Goal: Obtain resource: Obtain resource

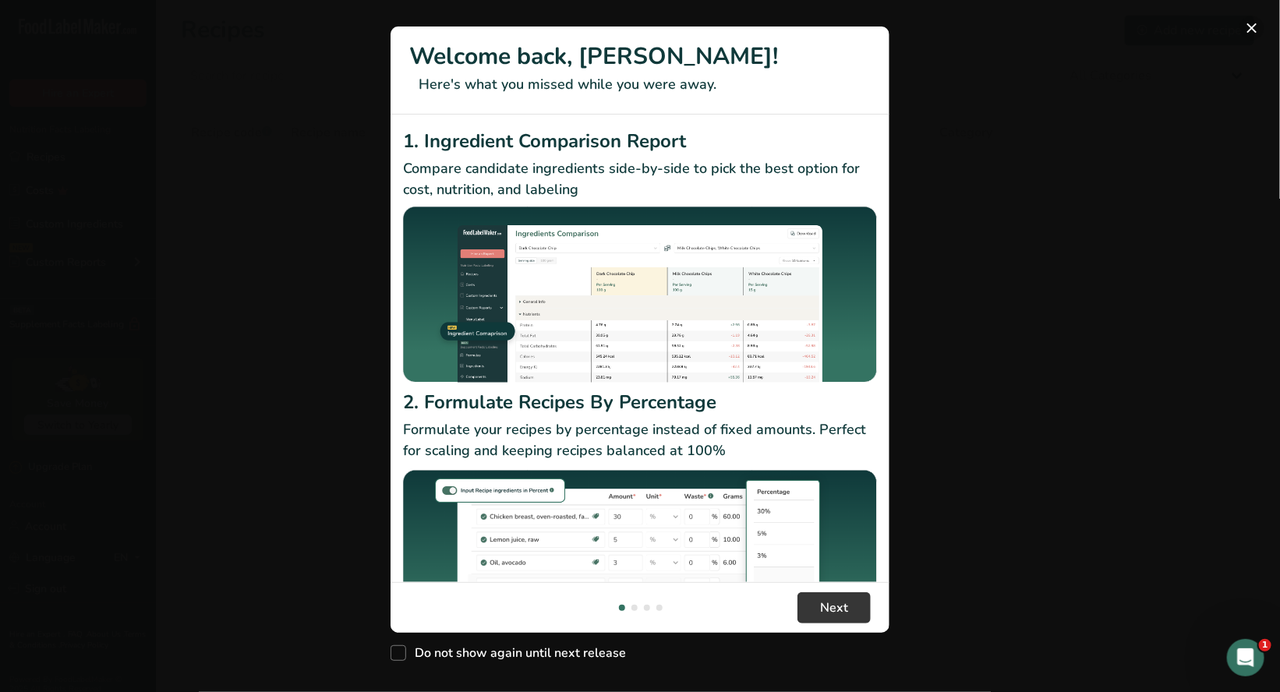
click at [1255, 29] on button "New Features" at bounding box center [1252, 28] width 25 height 25
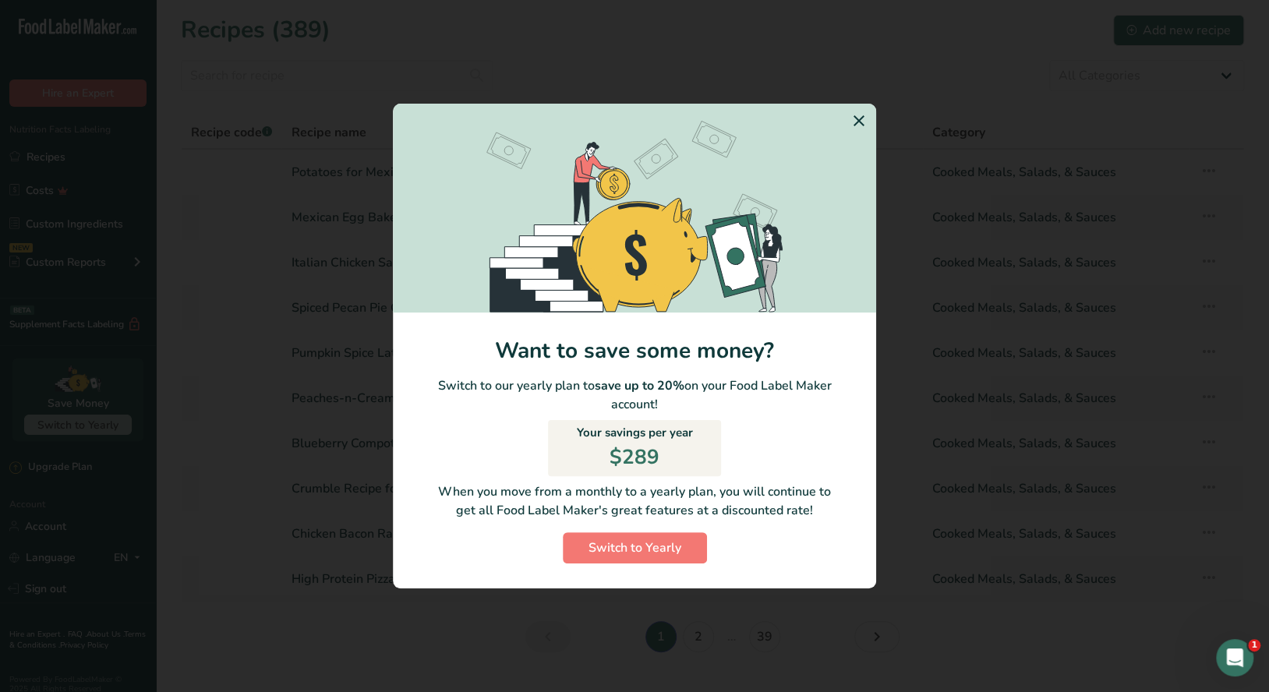
click at [861, 115] on icon "Switch to Yearly Modal" at bounding box center [859, 121] width 19 height 28
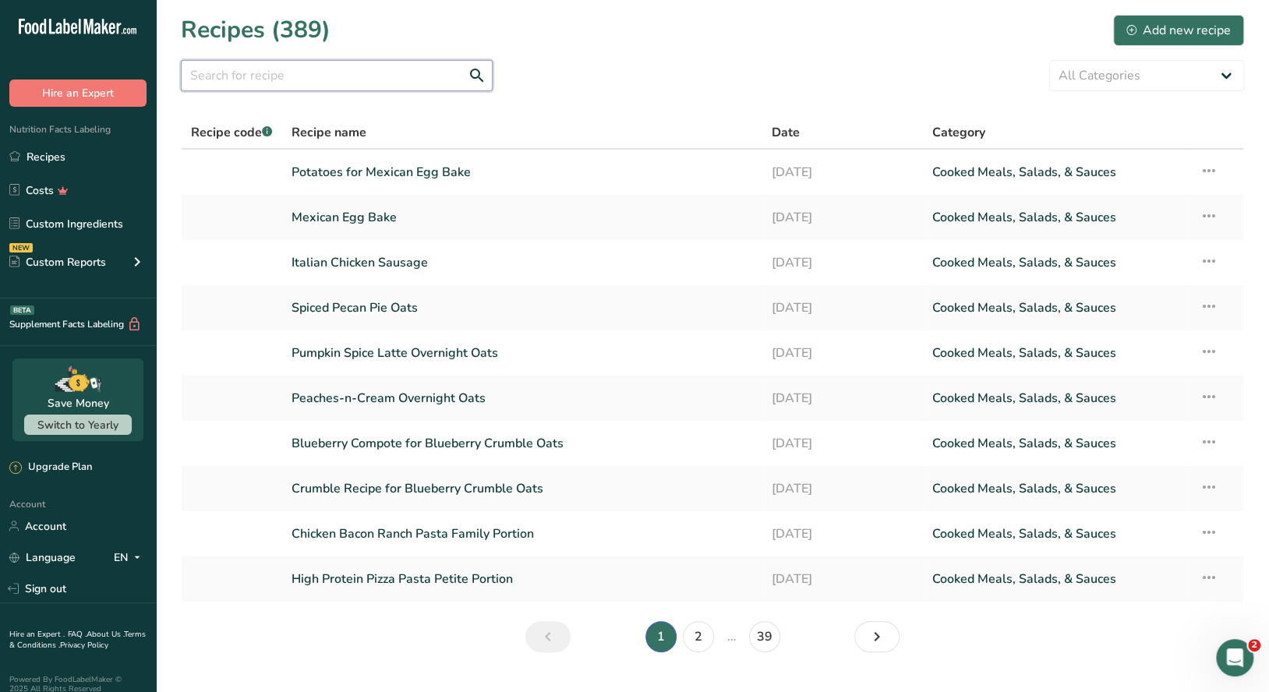
click at [292, 81] on input "text" at bounding box center [337, 75] width 312 height 31
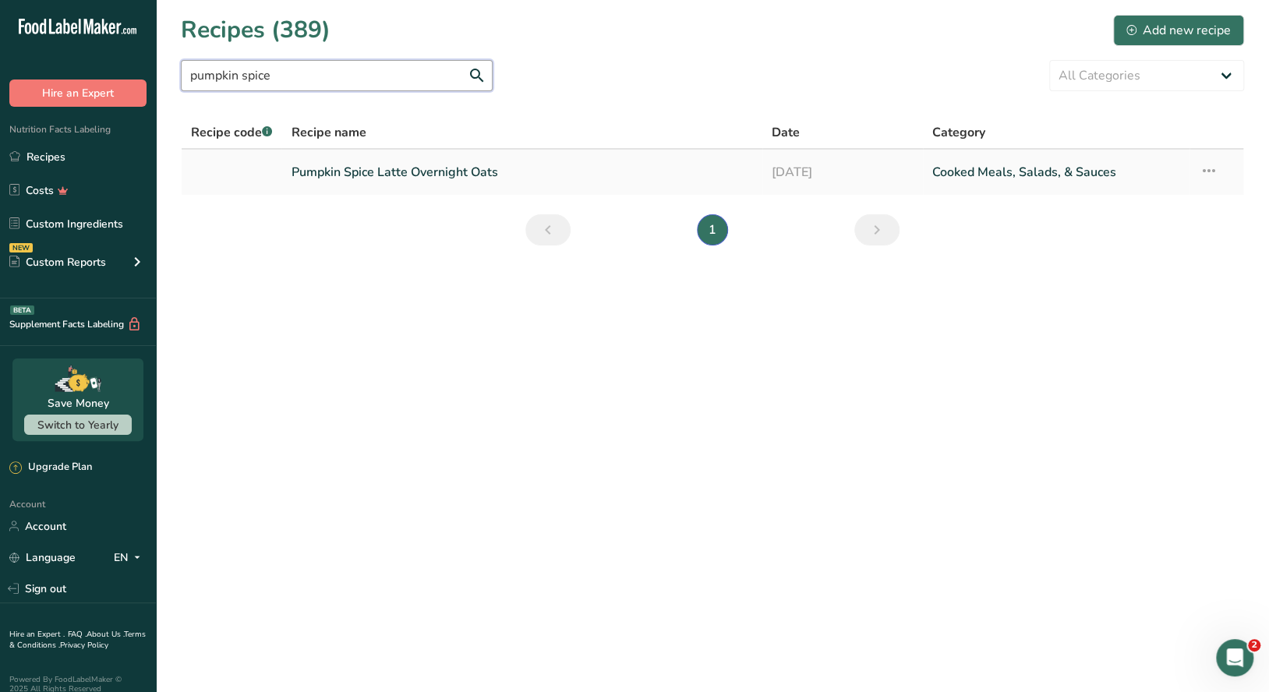
type input "pumpkin spice"
click at [427, 173] on link "Pumpkin Spice Latte Overnight Oats" at bounding box center [522, 172] width 462 height 33
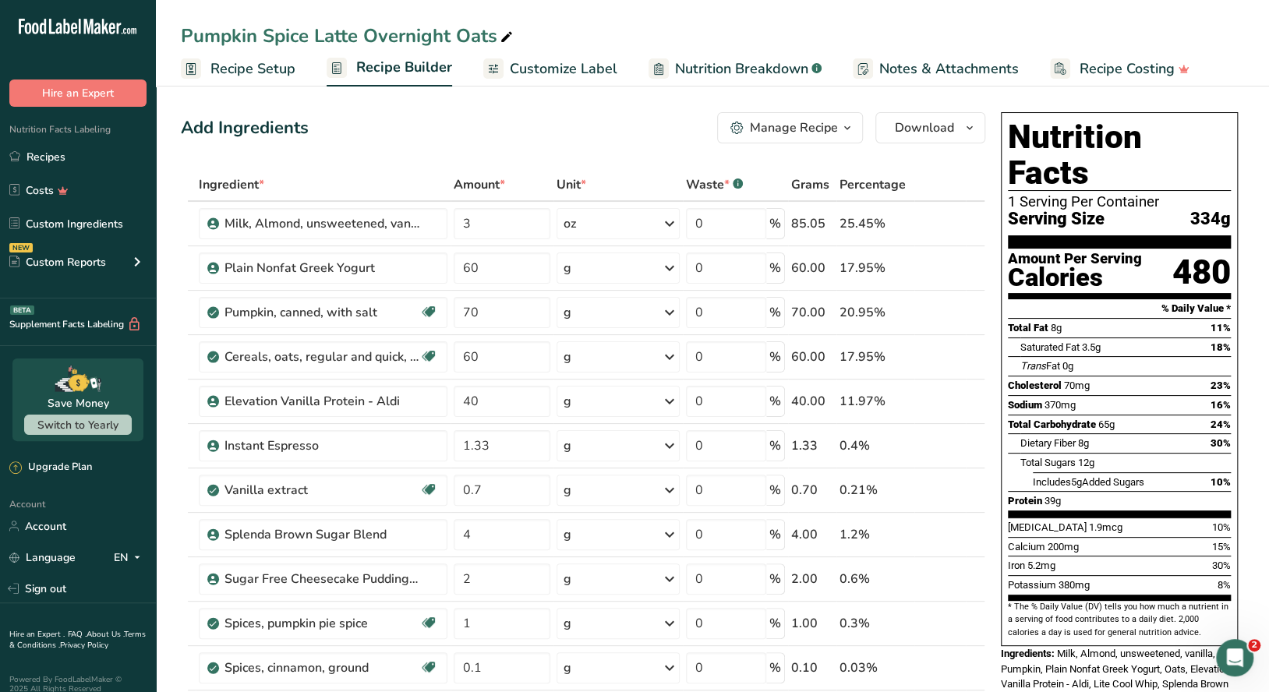
click at [834, 136] on div "Manage Recipe" at bounding box center [794, 128] width 88 height 19
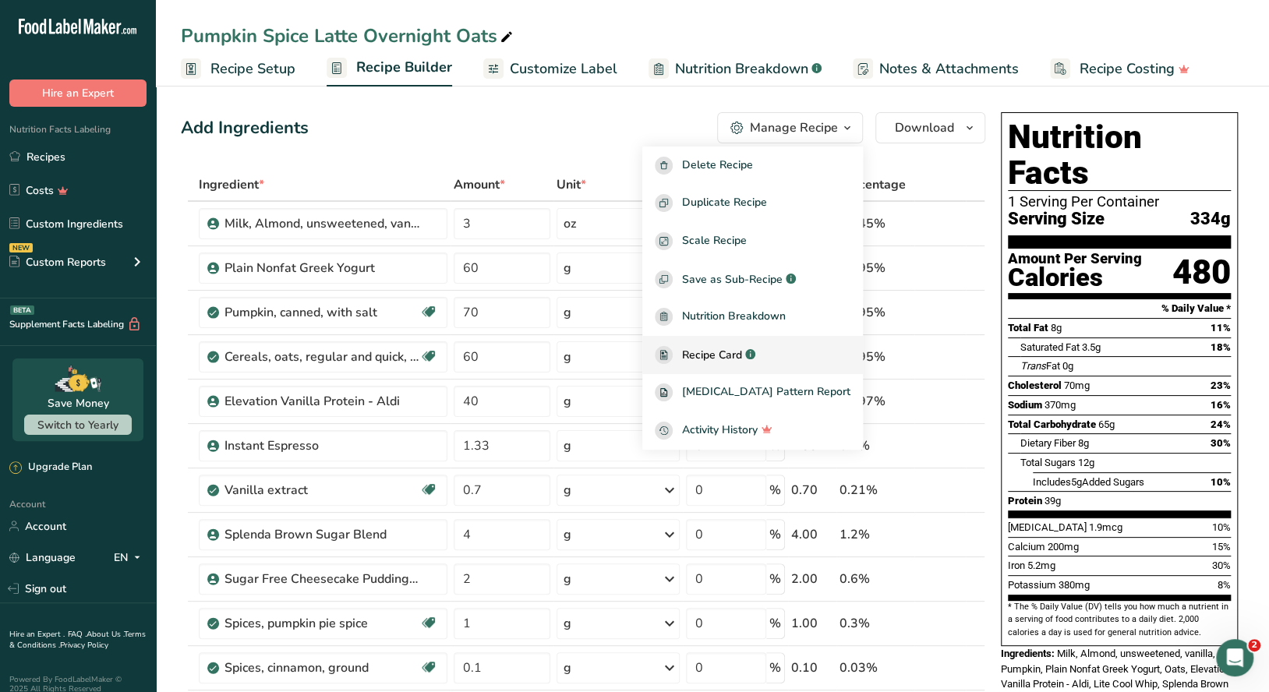
click at [742, 350] on span "Recipe Card" at bounding box center [712, 355] width 60 height 16
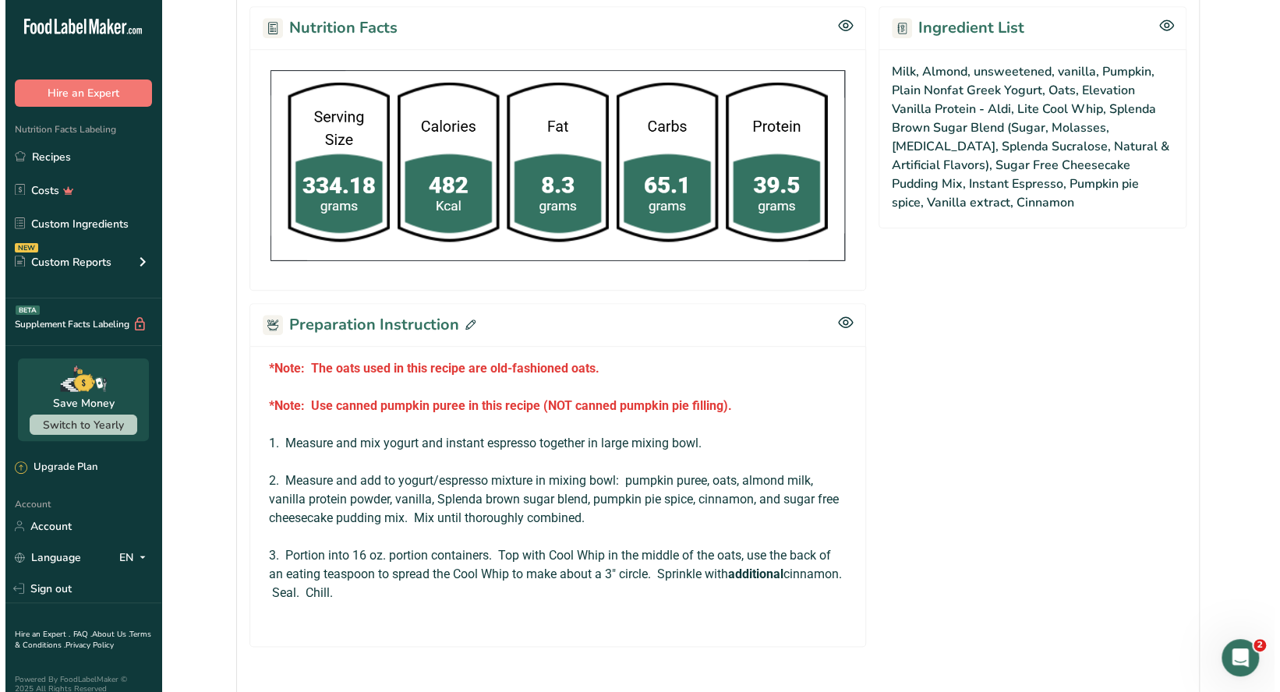
scroll to position [913, 0]
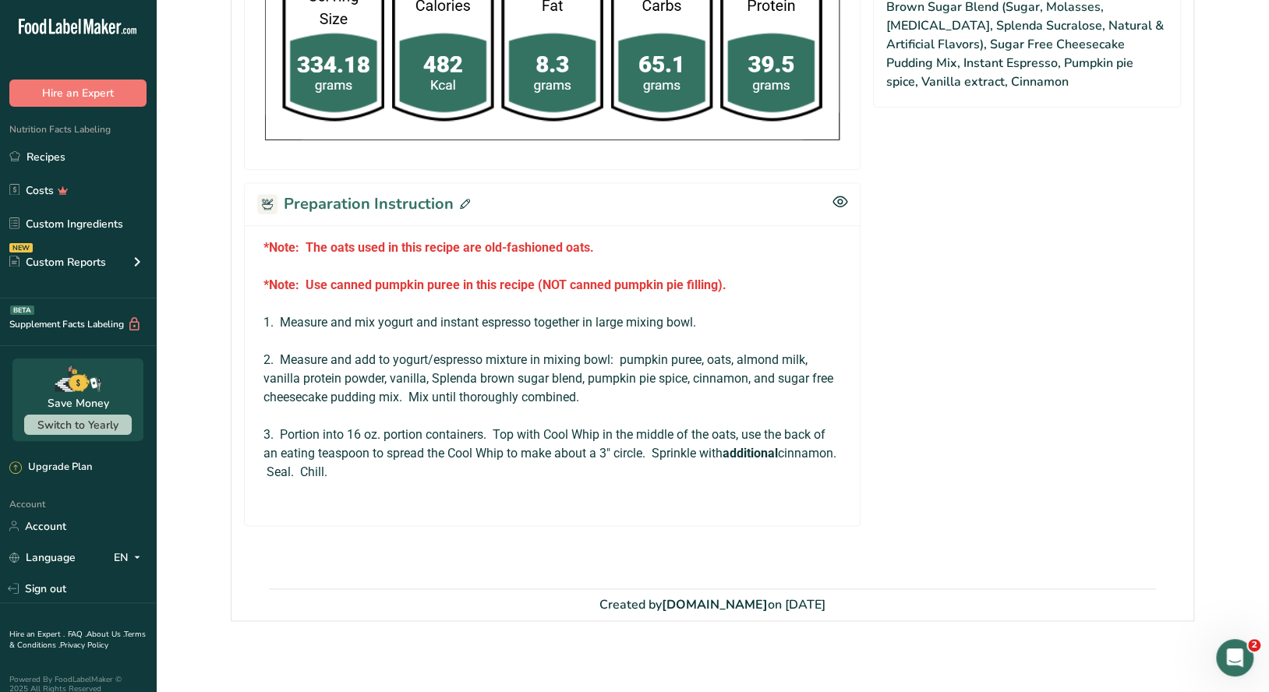
click at [465, 201] on icon at bounding box center [465, 204] width 10 height 10
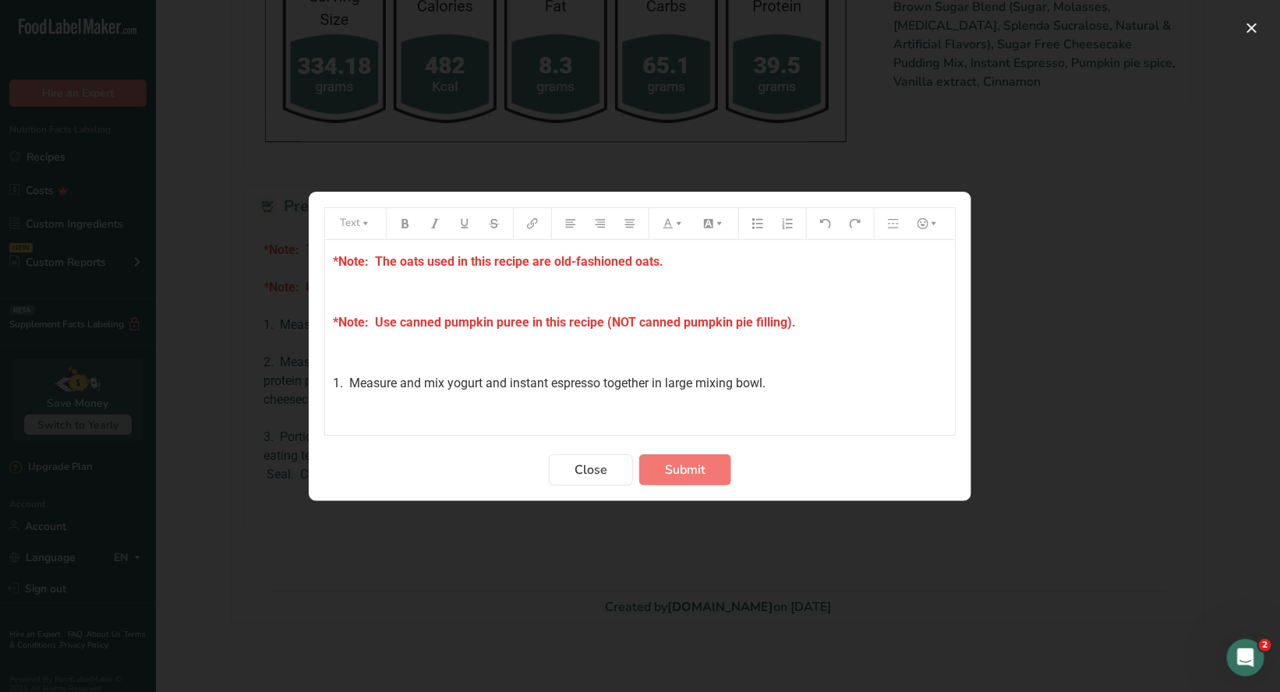
click at [801, 322] on p "*Note: Use canned pumpkin puree in this recipe (NOT canned pumpkin pie filling)." at bounding box center [640, 322] width 614 height 19
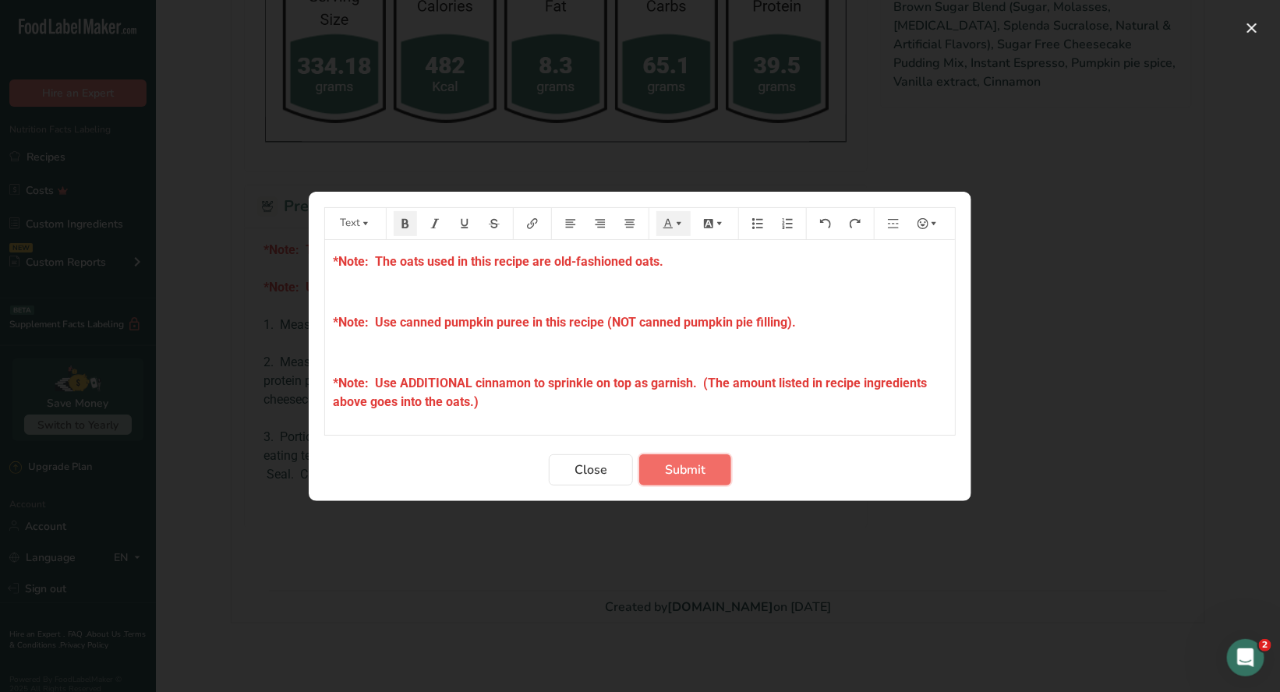
click at [694, 476] on span "Submit" at bounding box center [685, 470] width 41 height 19
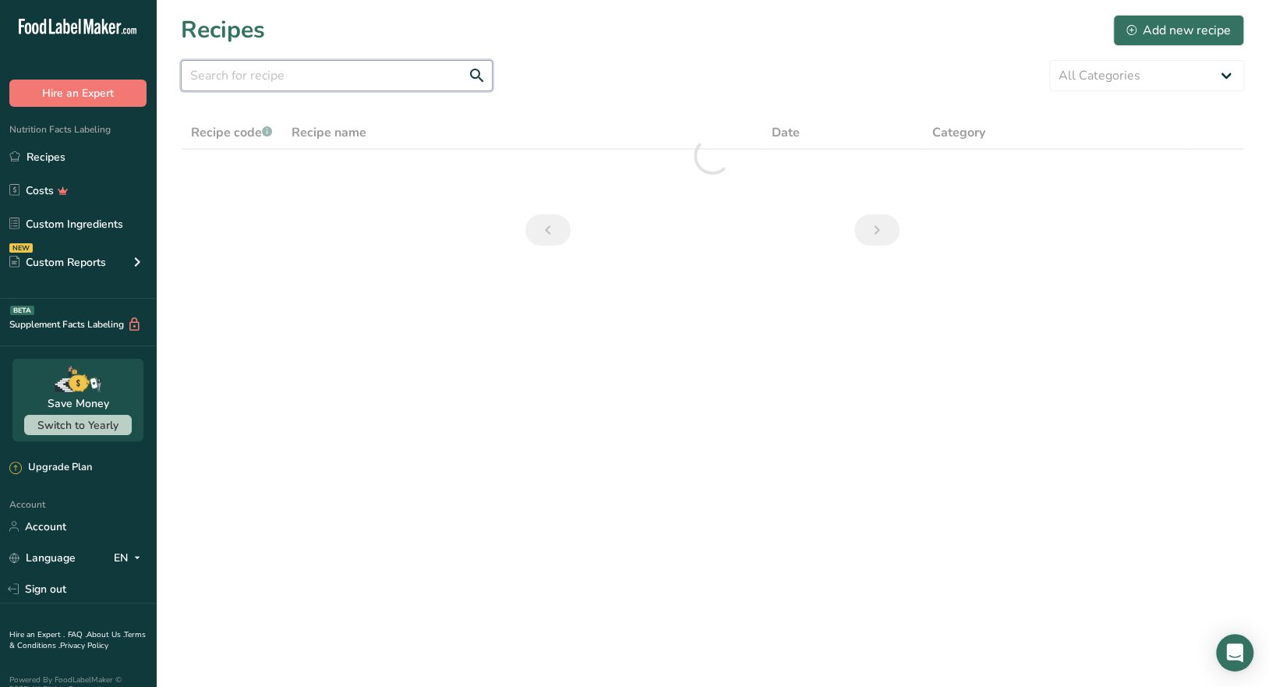
click at [228, 73] on input "text" at bounding box center [337, 75] width 312 height 31
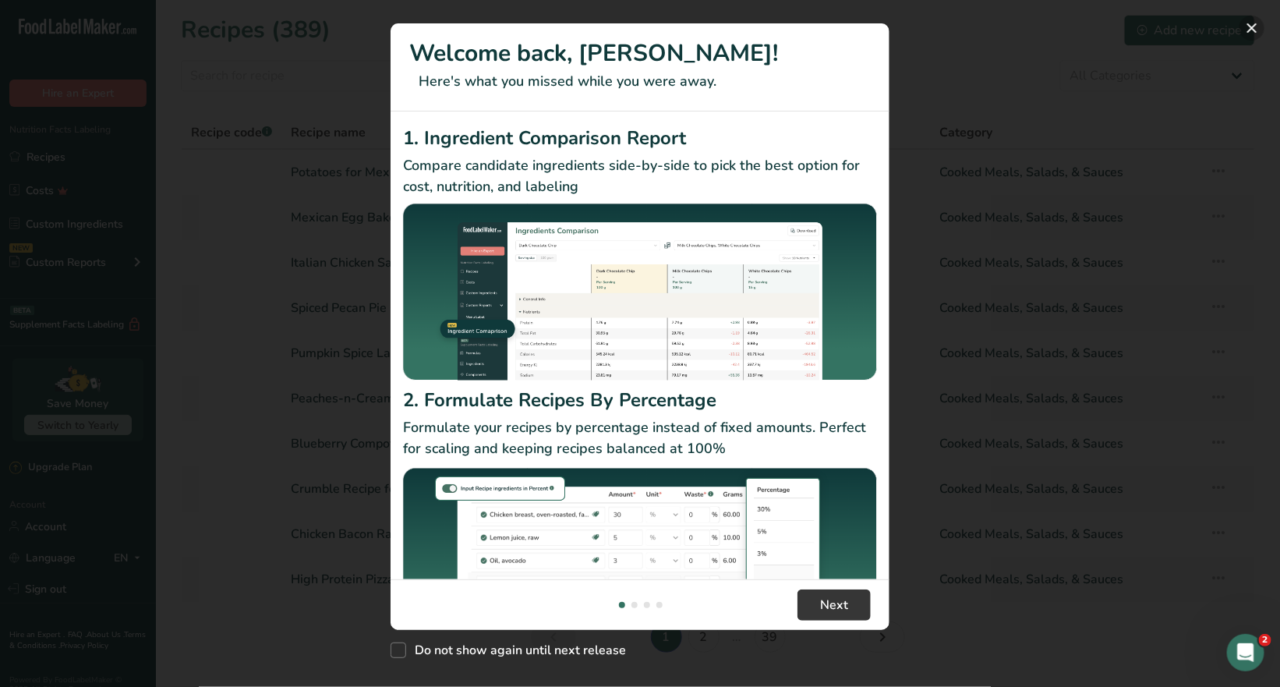
click at [1250, 30] on button "New Features" at bounding box center [1252, 28] width 25 height 25
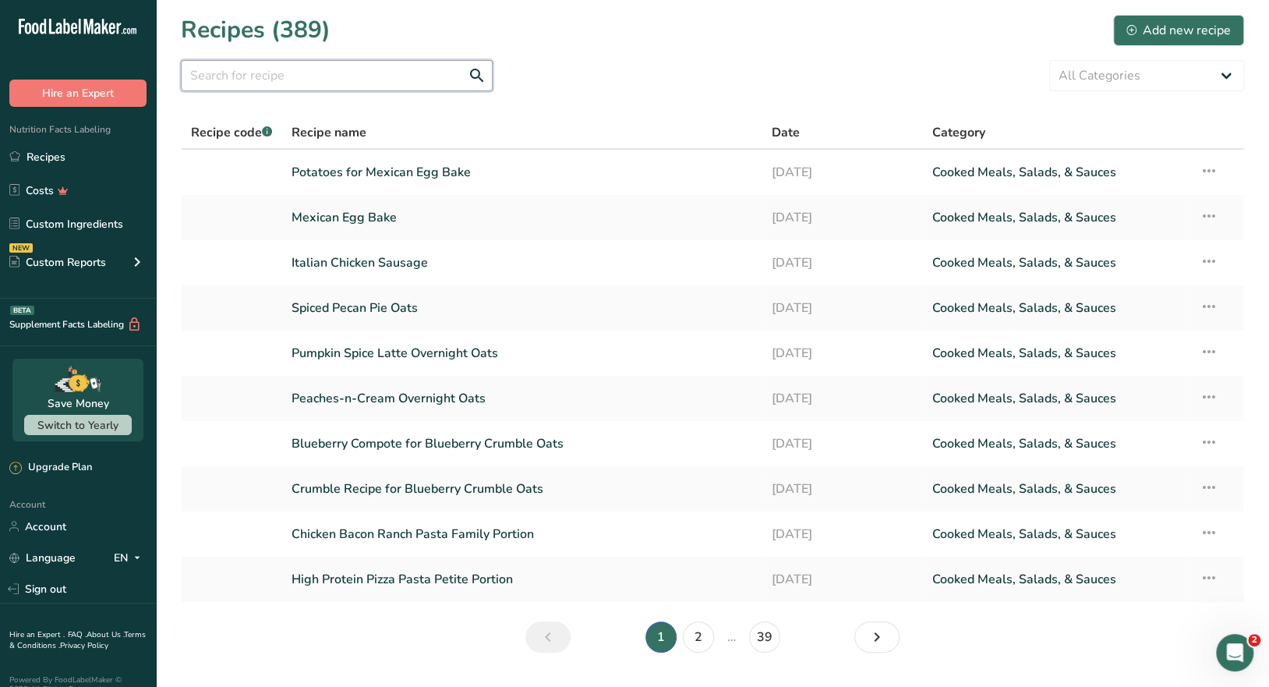
click at [290, 81] on input "text" at bounding box center [337, 75] width 312 height 31
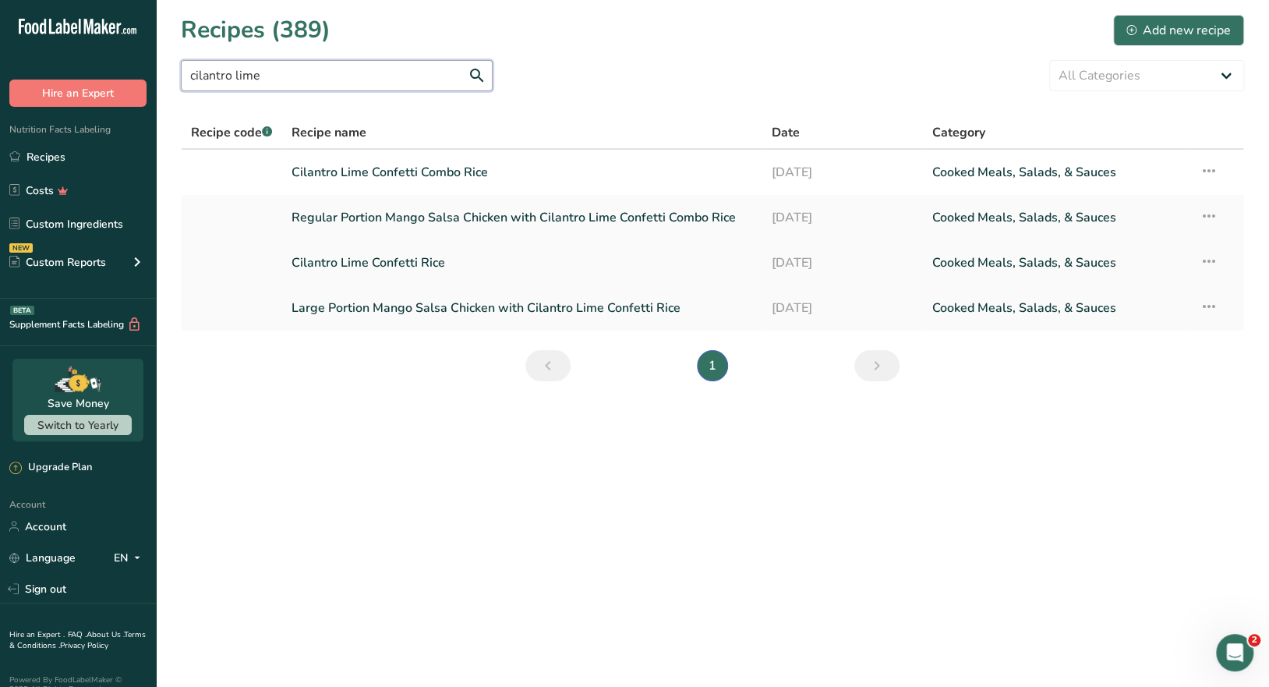
type input "cilantro lime"
click at [427, 267] on link "Cilantro Lime Confetti Rice" at bounding box center [522, 262] width 462 height 33
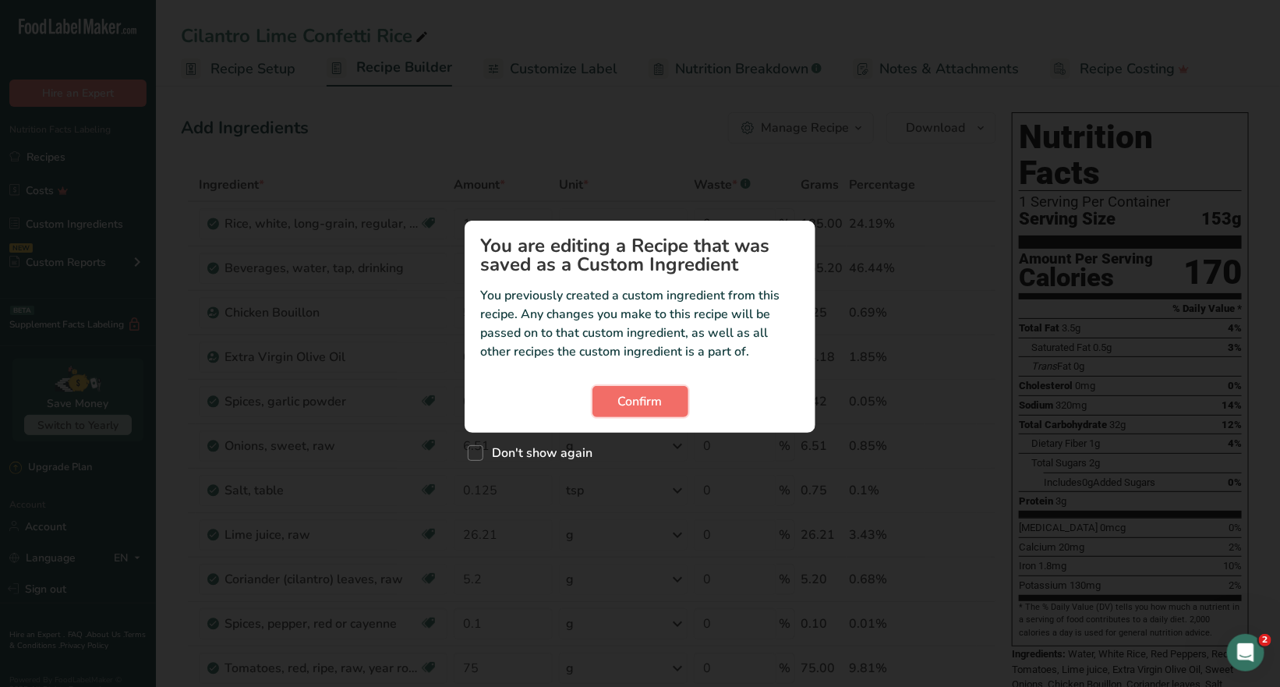
click at [661, 405] on span "Confirm" at bounding box center [640, 401] width 44 height 19
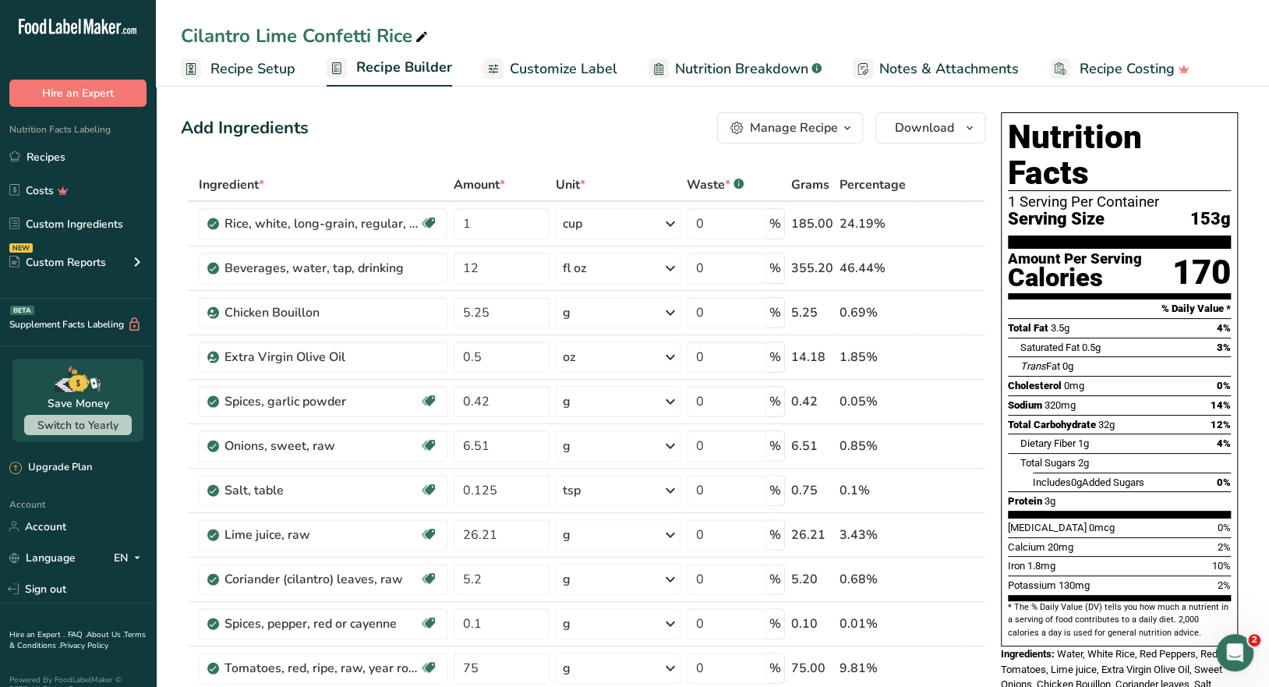
click at [855, 127] on span "button" at bounding box center [847, 128] width 19 height 19
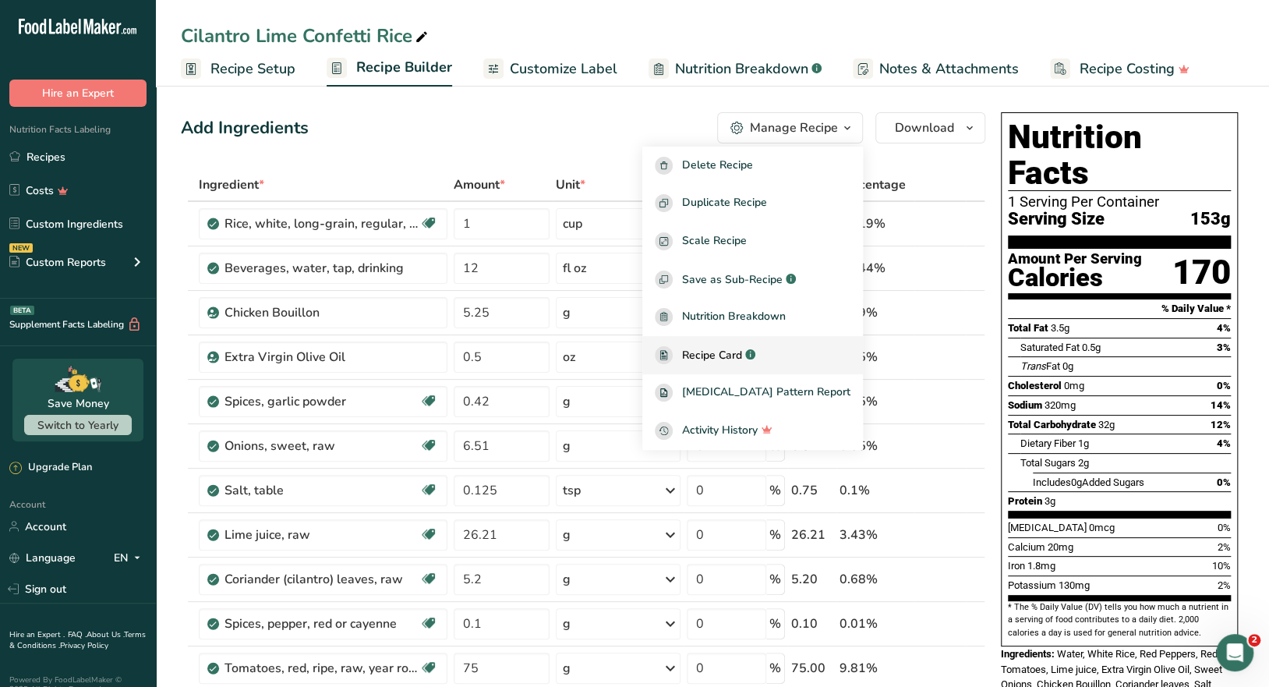
click at [742, 347] on span "Recipe Card" at bounding box center [712, 355] width 60 height 16
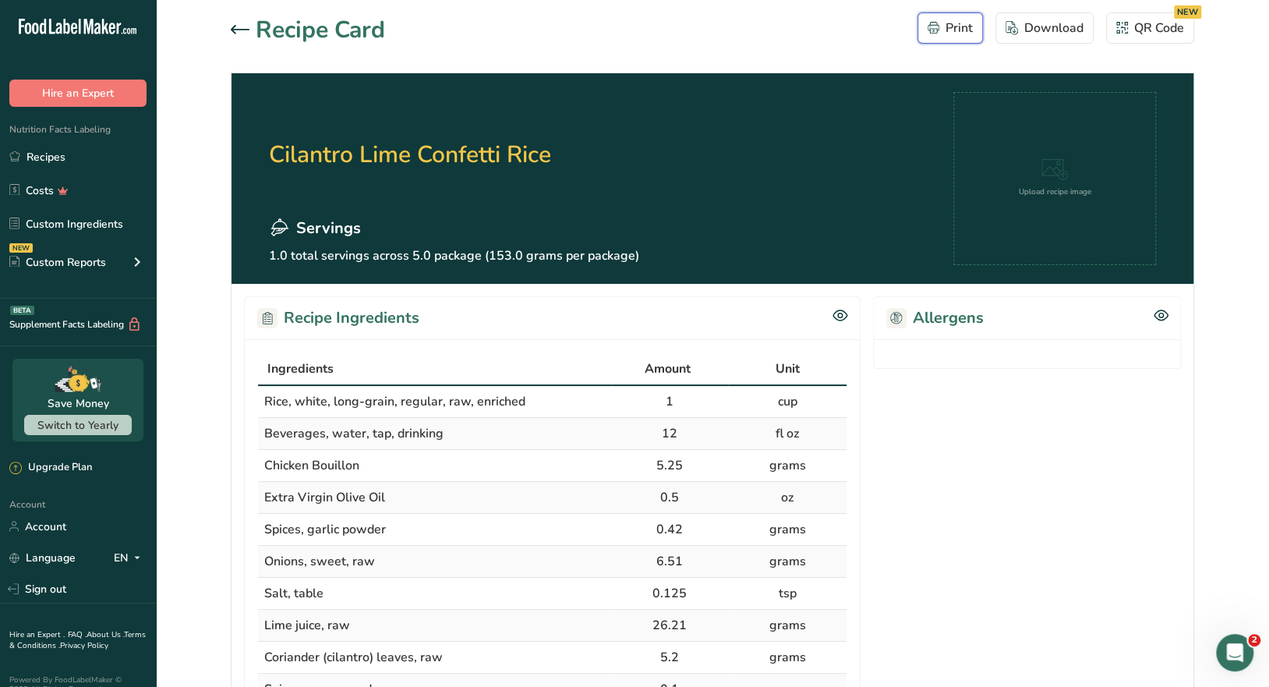
drag, startPoint x: 955, startPoint y: 23, endPoint x: 972, endPoint y: 539, distance: 516.5
click at [954, 23] on div "Print" at bounding box center [950, 28] width 45 height 19
